Goal: Task Accomplishment & Management: Use online tool/utility

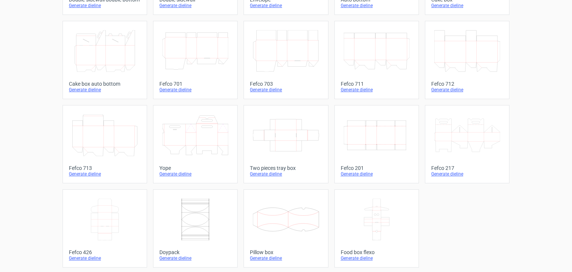
scroll to position [193, 0]
click at [384, 116] on icon "Width Depth Height" at bounding box center [376, 134] width 66 height 42
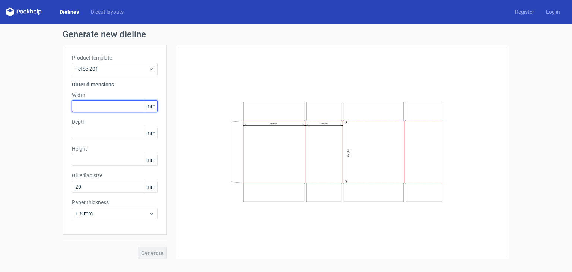
click at [98, 105] on input "text" at bounding box center [115, 106] width 86 height 12
type input "440"
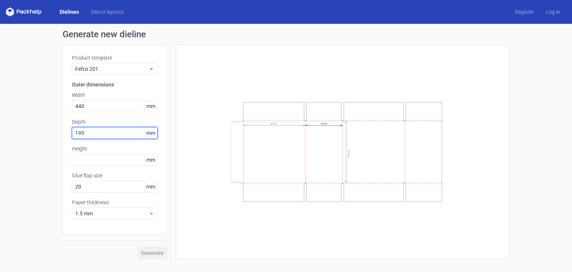
type input "195"
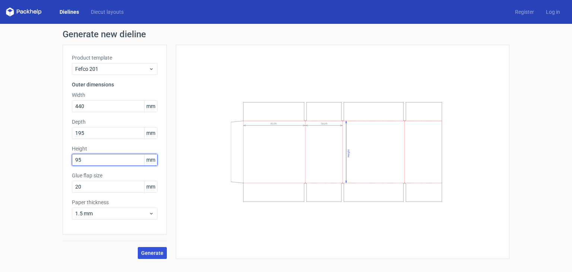
type input "95"
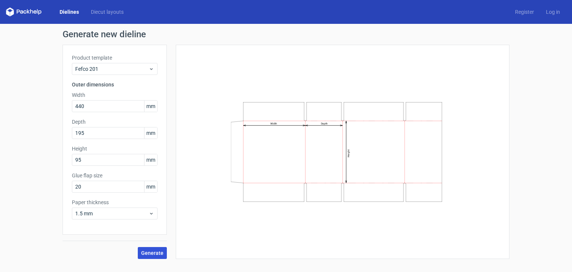
click at [144, 250] on span "Generate" at bounding box center [152, 252] width 22 height 5
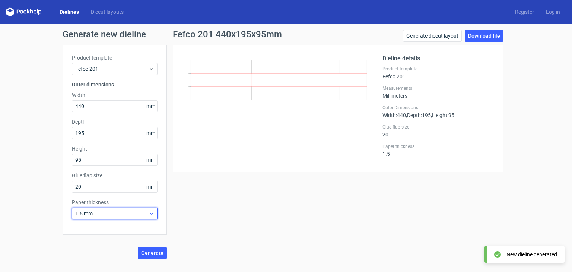
click at [101, 216] on span "1.5 mm" at bounding box center [111, 213] width 73 height 7
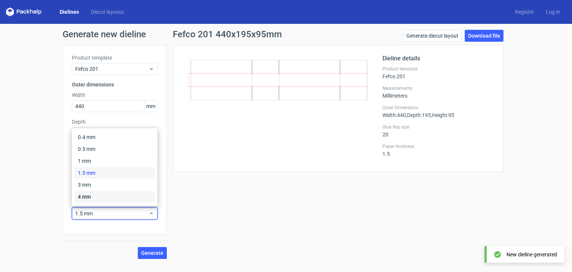
click at [95, 196] on div "4 mm" at bounding box center [115, 197] width 80 height 12
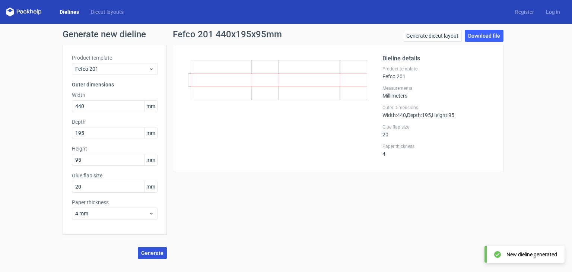
click at [147, 253] on span "Generate" at bounding box center [152, 252] width 22 height 5
click at [478, 35] on link "Download file" at bounding box center [483, 36] width 39 height 12
